Goal: Information Seeking & Learning: Check status

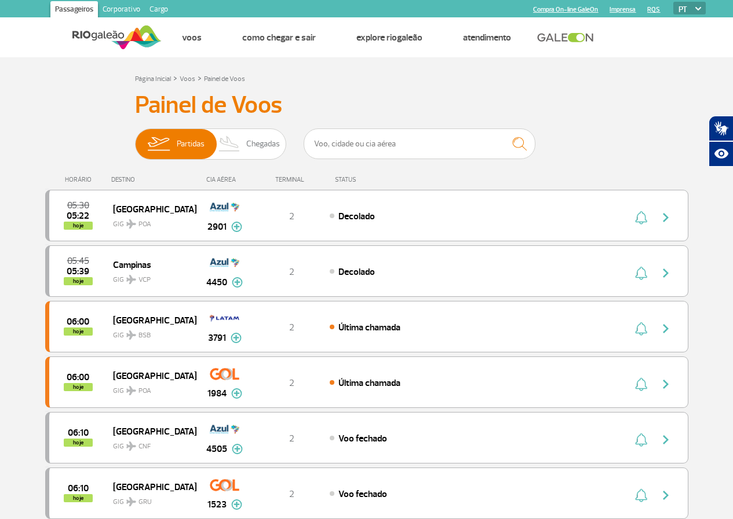
click at [621, 12] on link "Imprensa" at bounding box center [622, 10] width 26 height 8
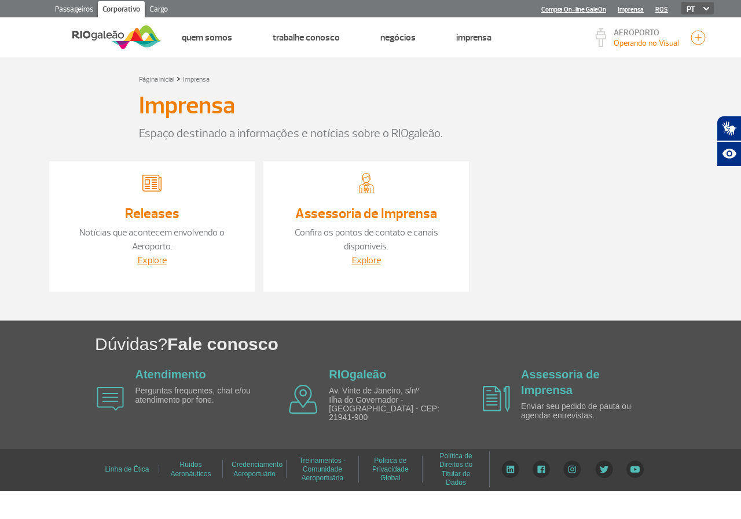
click at [75, 6] on link "Passageiros" at bounding box center [73, 10] width 47 height 19
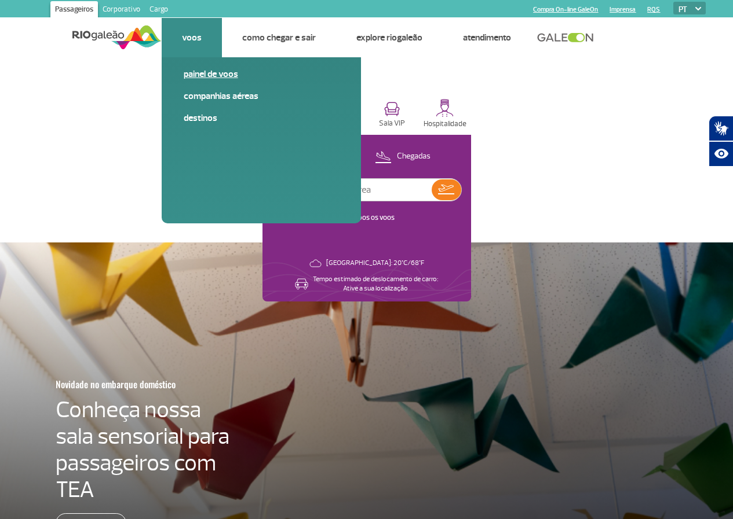
click at [200, 77] on link "Painel de voos" at bounding box center [261, 74] width 155 height 13
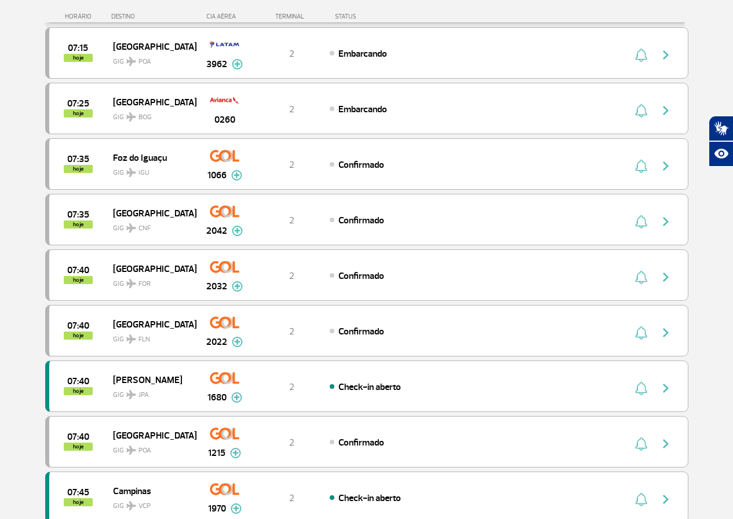
scroll to position [695, 0]
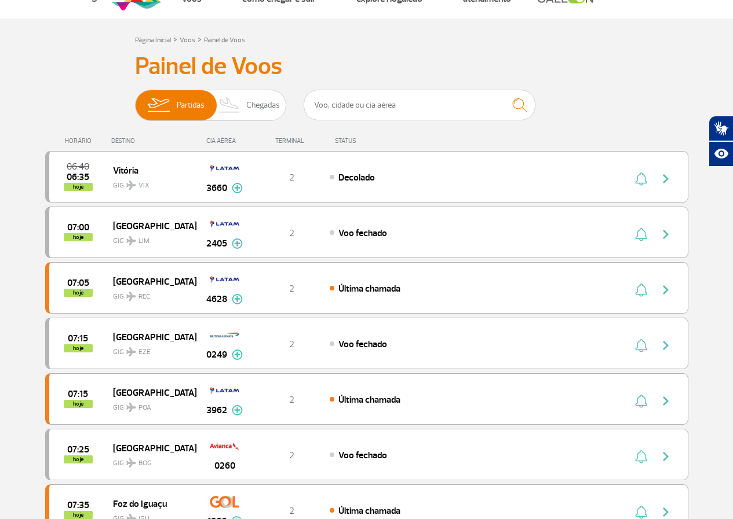
scroll to position [58, 0]
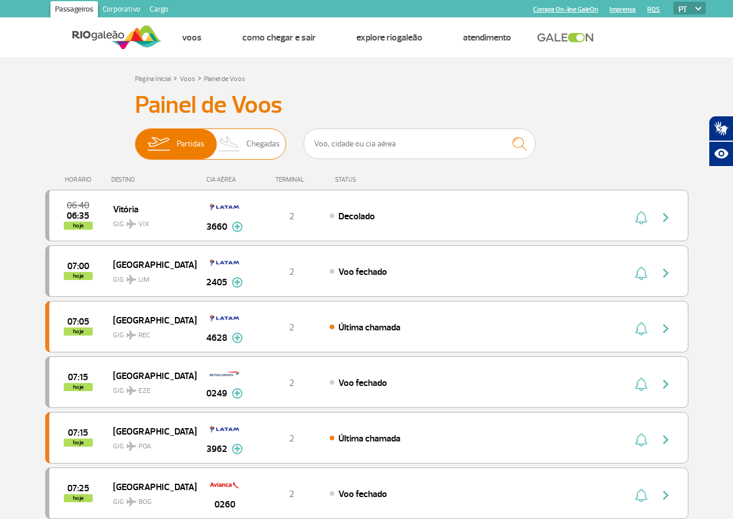
click at [251, 147] on span "Chegadas" at bounding box center [263, 144] width 34 height 30
click at [135, 138] on input "Partidas Chegadas" at bounding box center [135, 138] width 0 height 0
